Goal: Browse casually

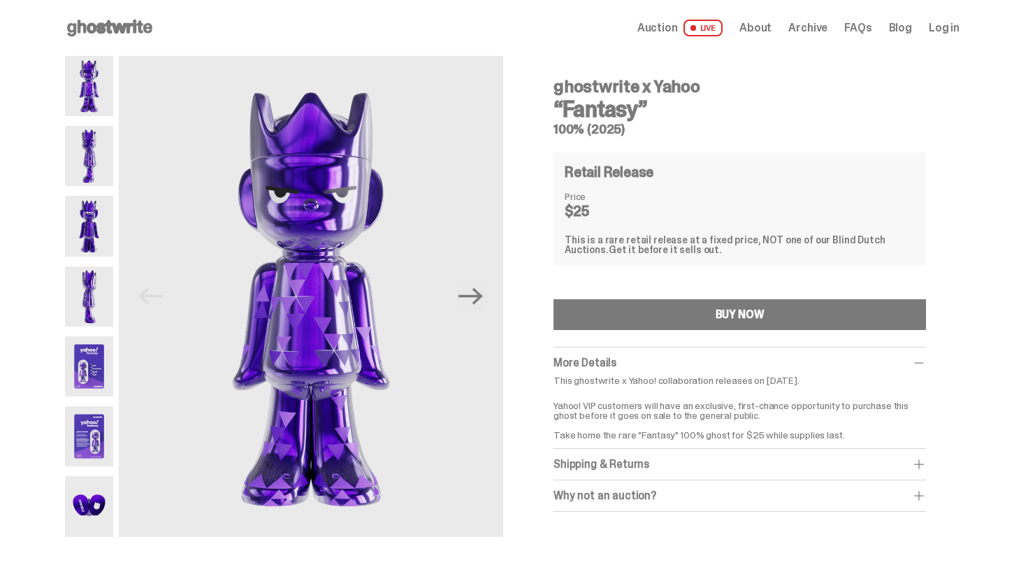
click at [92, 152] on img at bounding box center [89, 156] width 48 height 60
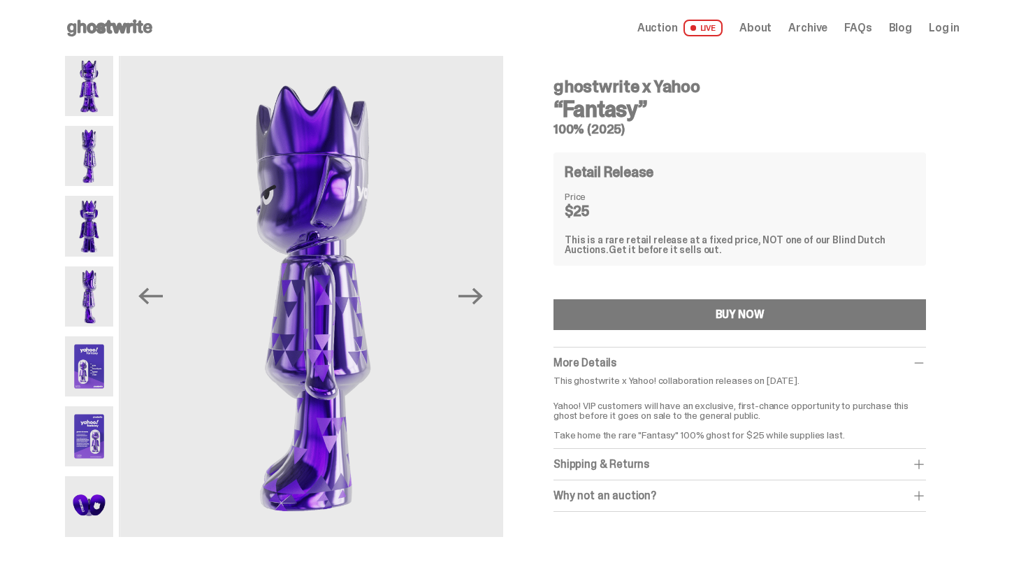
click at [87, 367] on img at bounding box center [89, 366] width 48 height 60
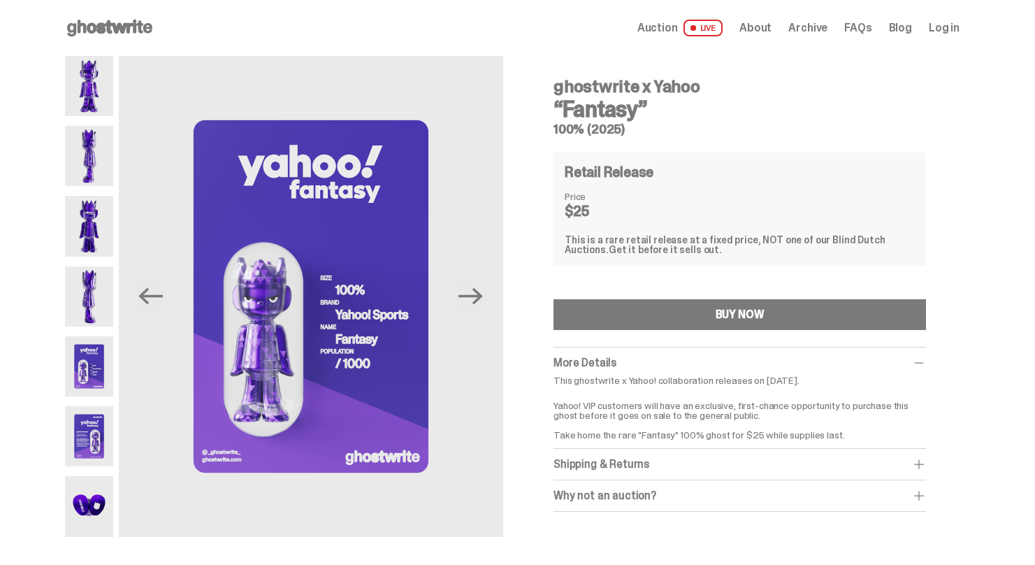
click at [100, 434] on img at bounding box center [89, 436] width 48 height 60
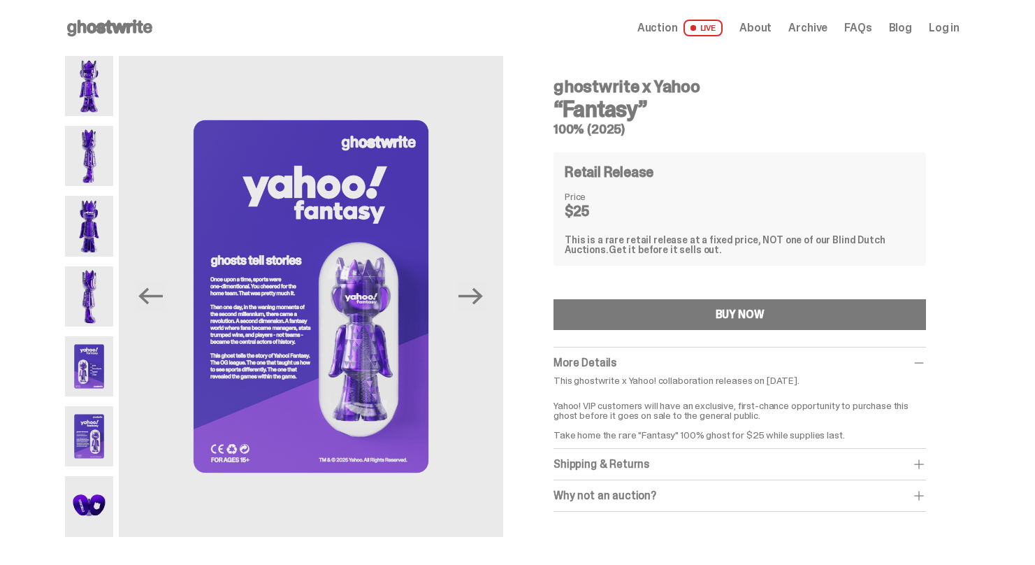
click at [87, 505] on img at bounding box center [89, 506] width 48 height 60
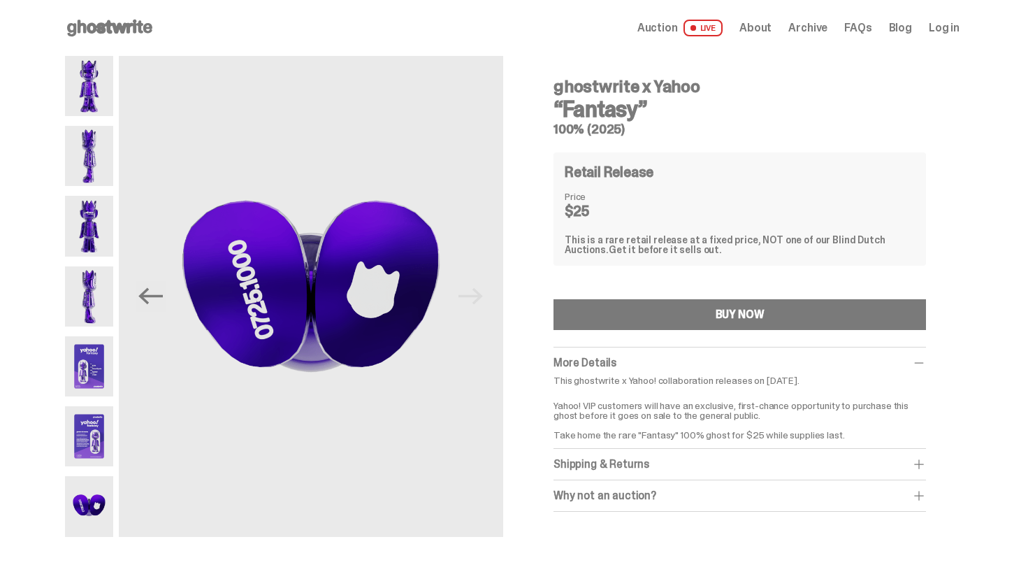
click at [96, 423] on img at bounding box center [89, 436] width 48 height 60
